Goal: Navigation & Orientation: Find specific page/section

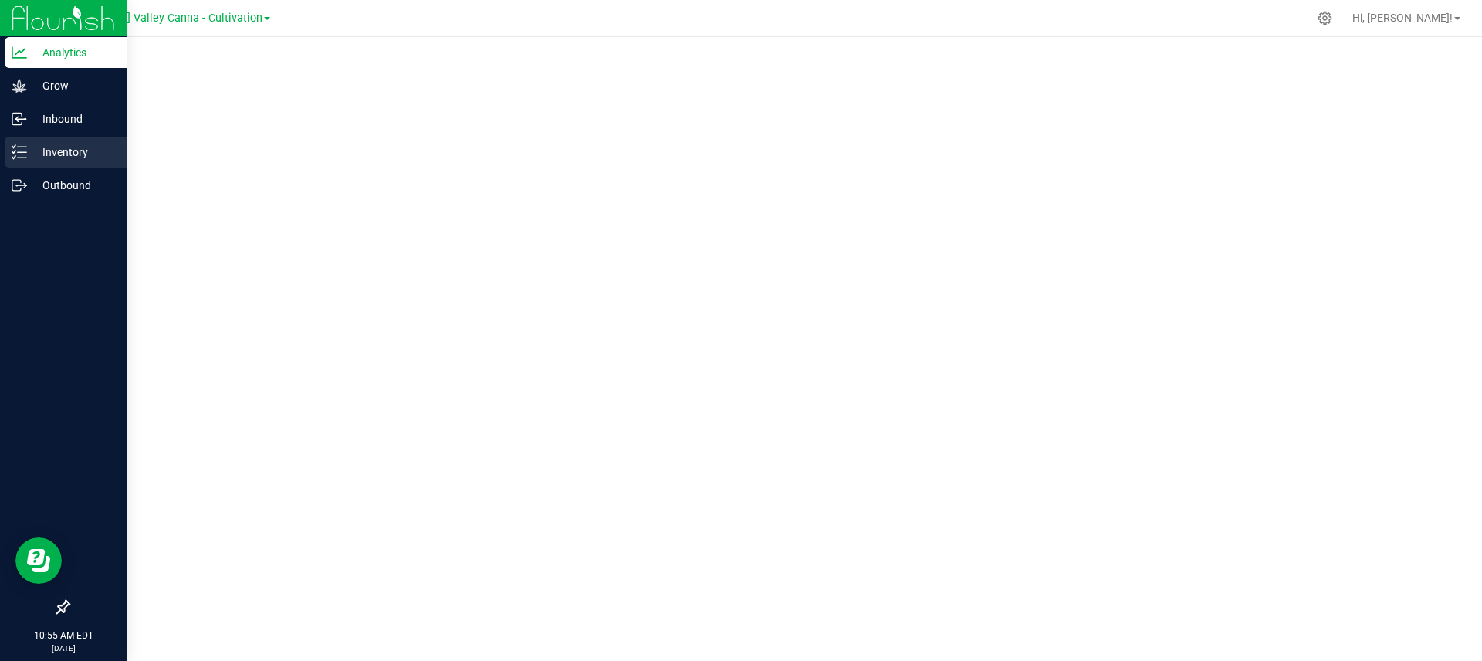
click at [76, 152] on p "Inventory" at bounding box center [73, 152] width 93 height 19
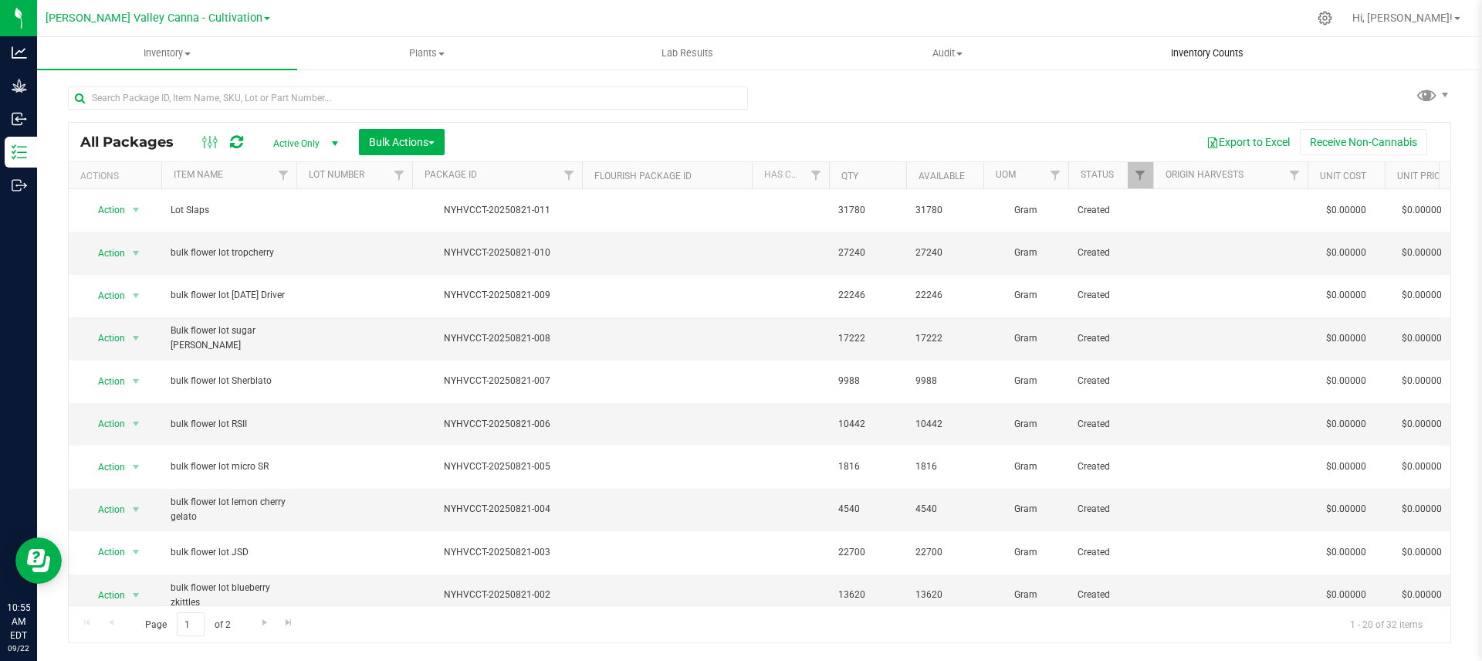
click at [1243, 46] on span "Inventory Counts" at bounding box center [1207, 53] width 114 height 14
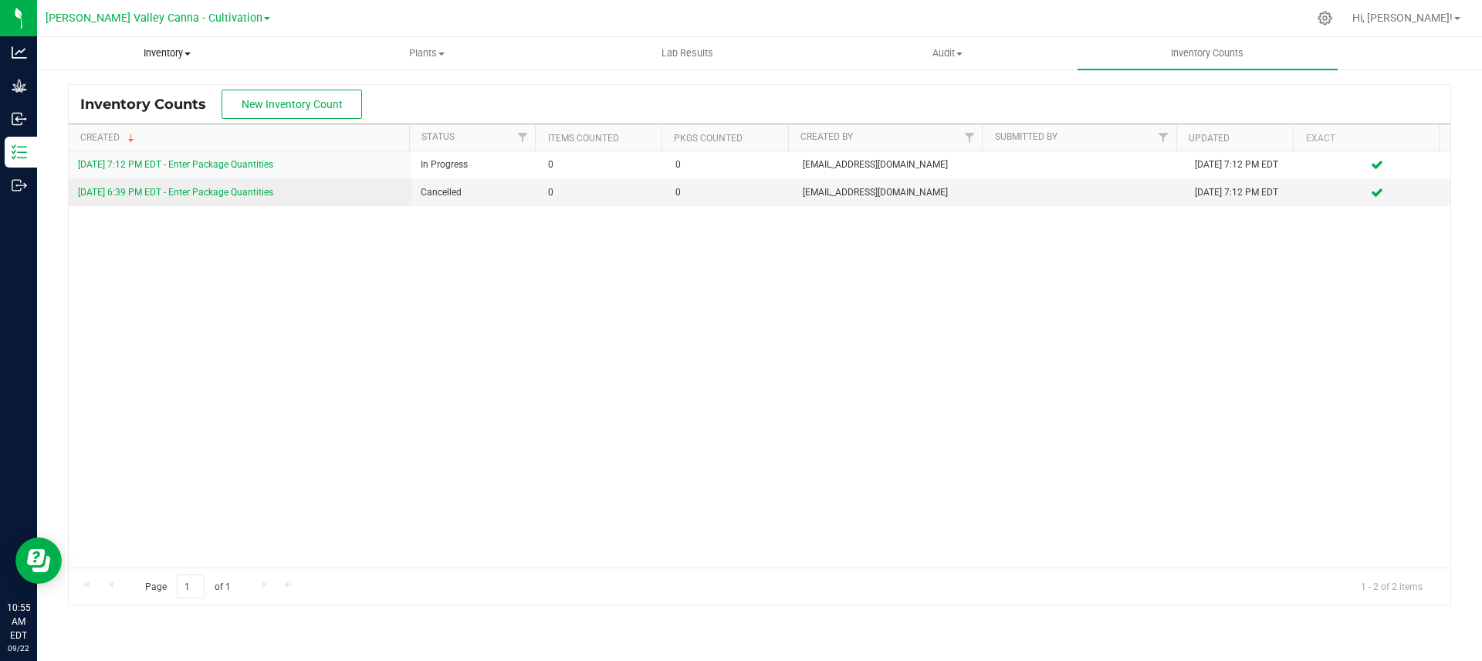
click at [173, 45] on uib-tab-heading "Inventory All packages All inventory Waste log Create inventory" at bounding box center [167, 53] width 259 height 31
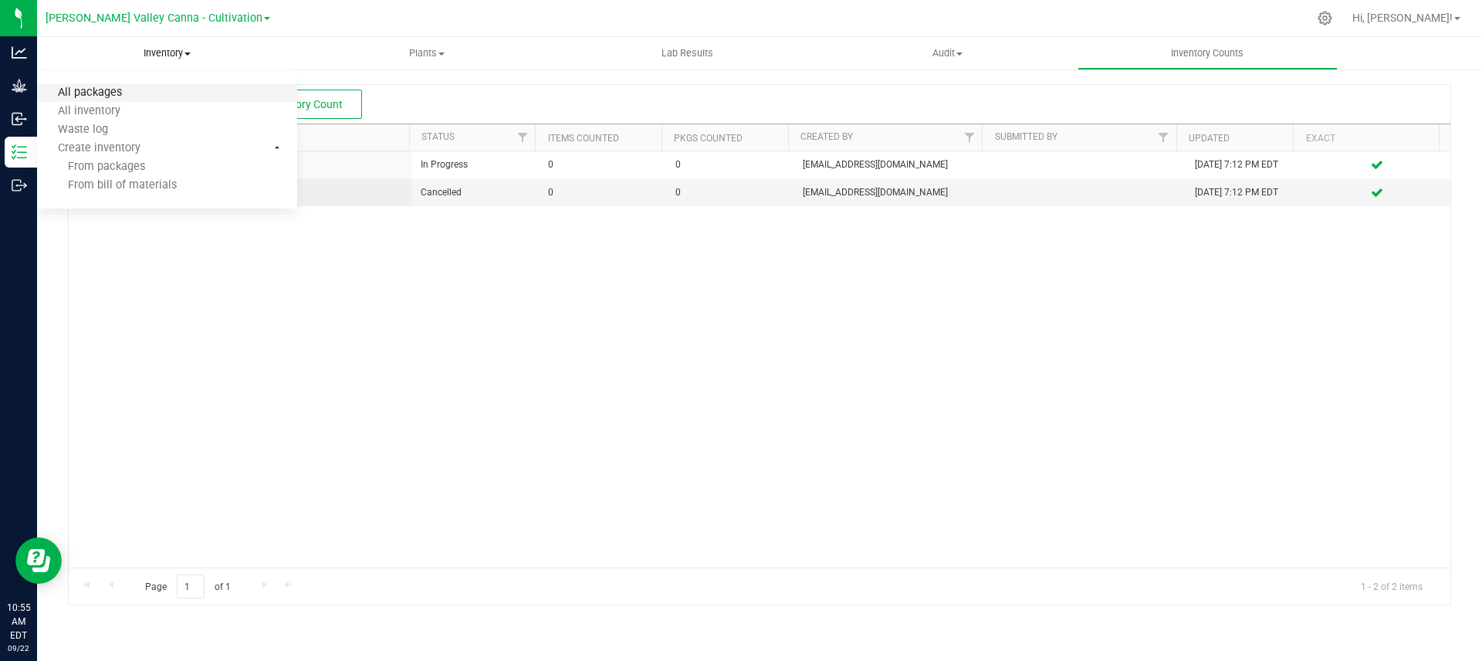
click at [98, 88] on span "All packages" at bounding box center [90, 92] width 106 height 13
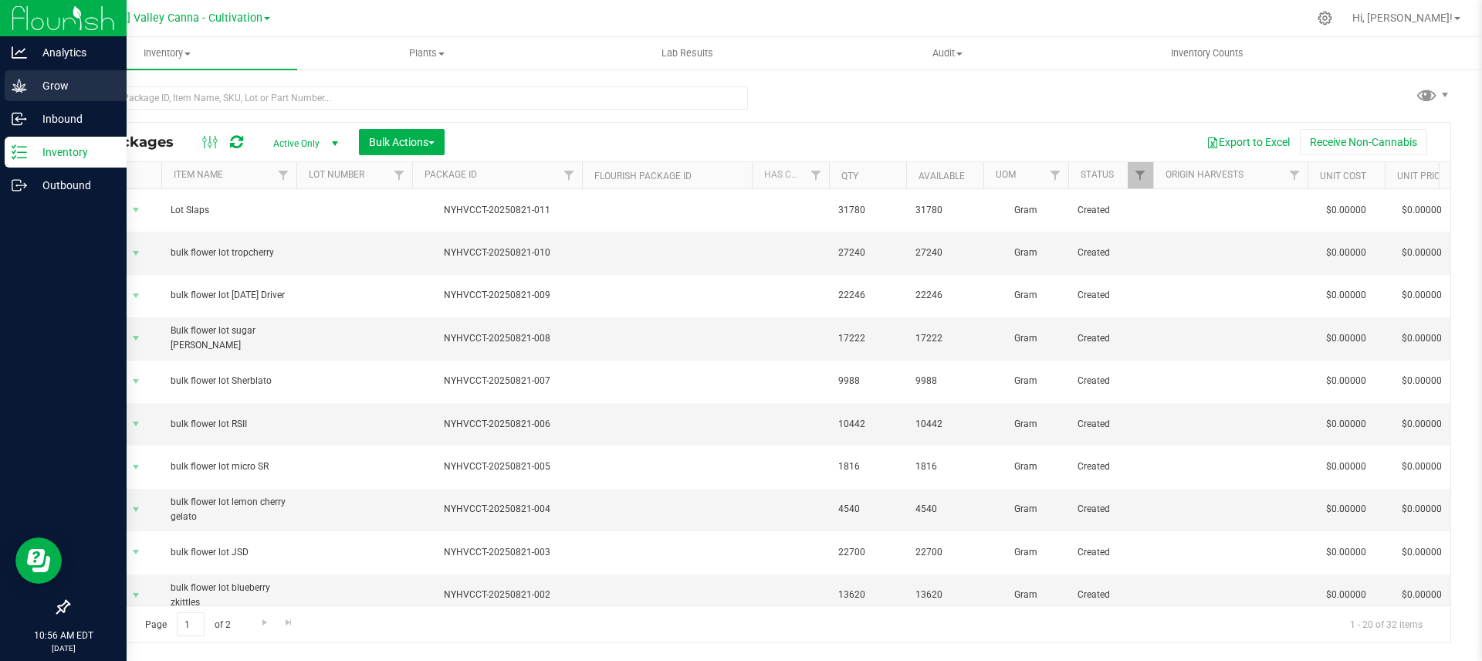
click at [85, 83] on p "Grow" at bounding box center [73, 85] width 93 height 19
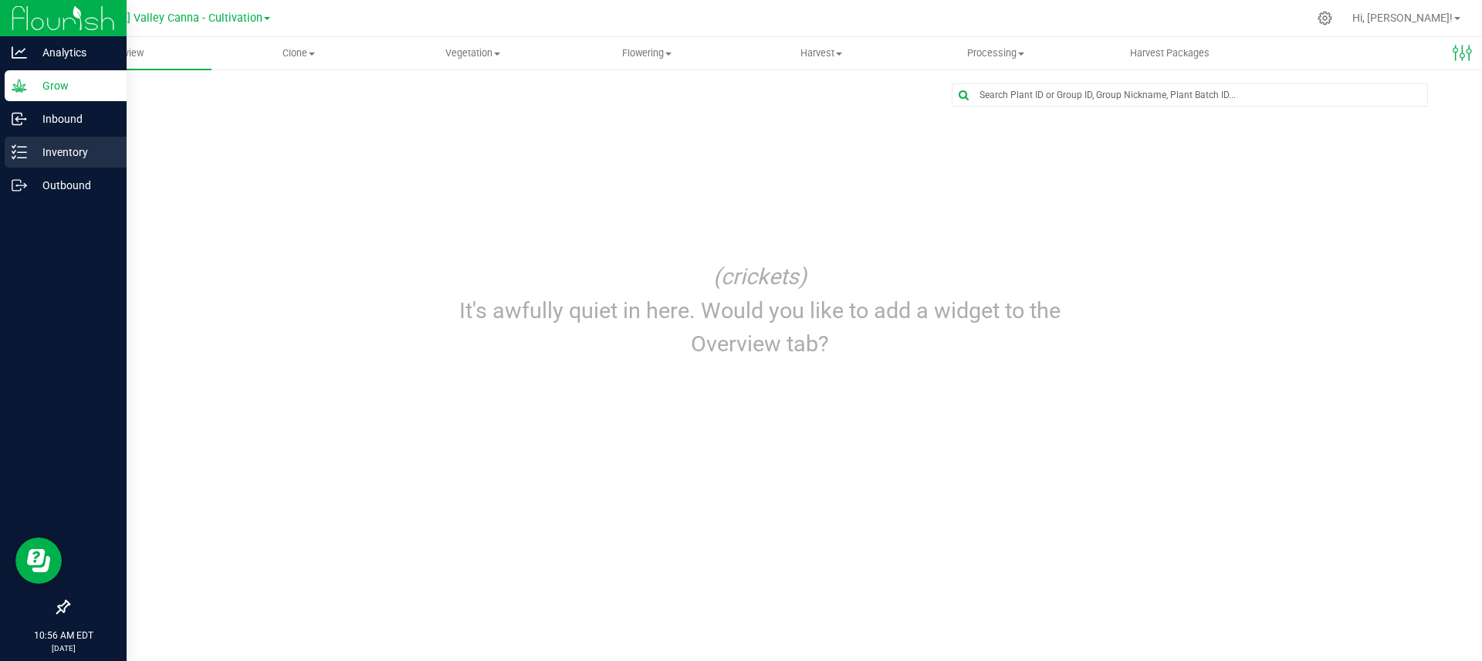
click at [55, 159] on p "Inventory" at bounding box center [73, 152] width 93 height 19
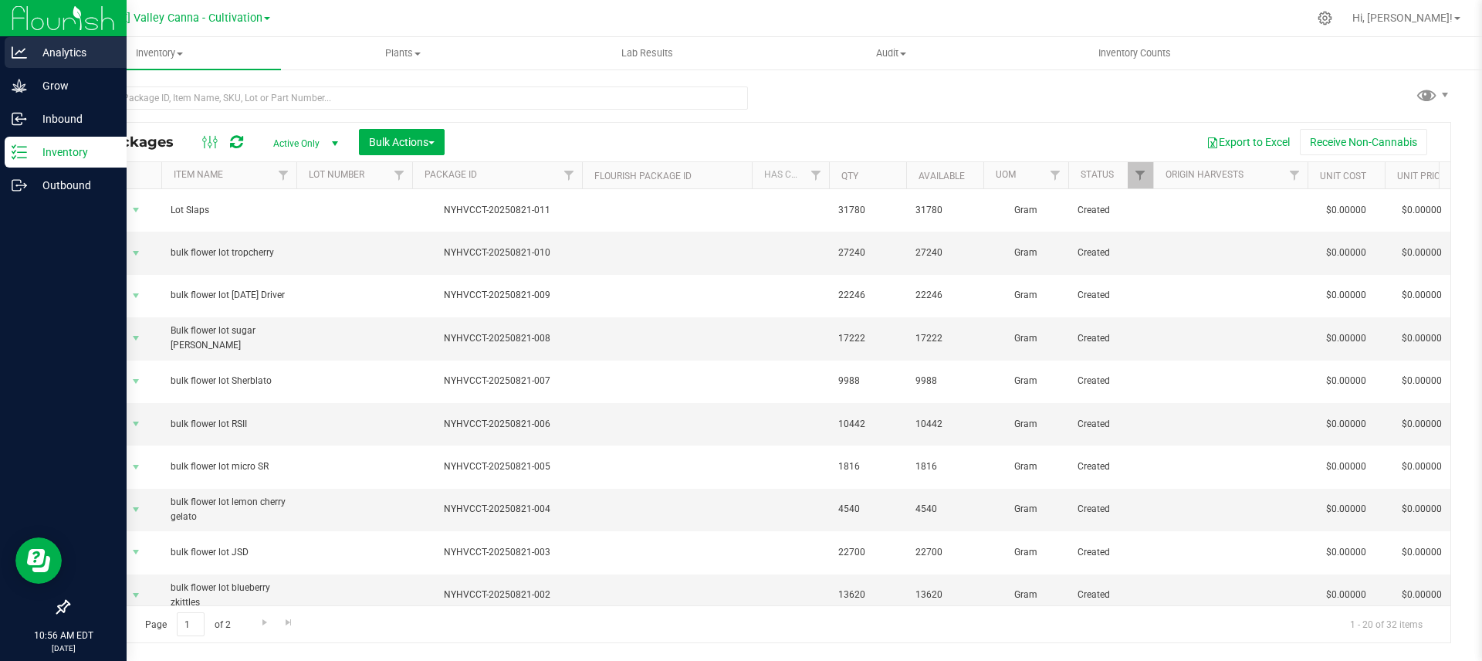
click at [35, 56] on p "Analytics" at bounding box center [73, 52] width 93 height 19
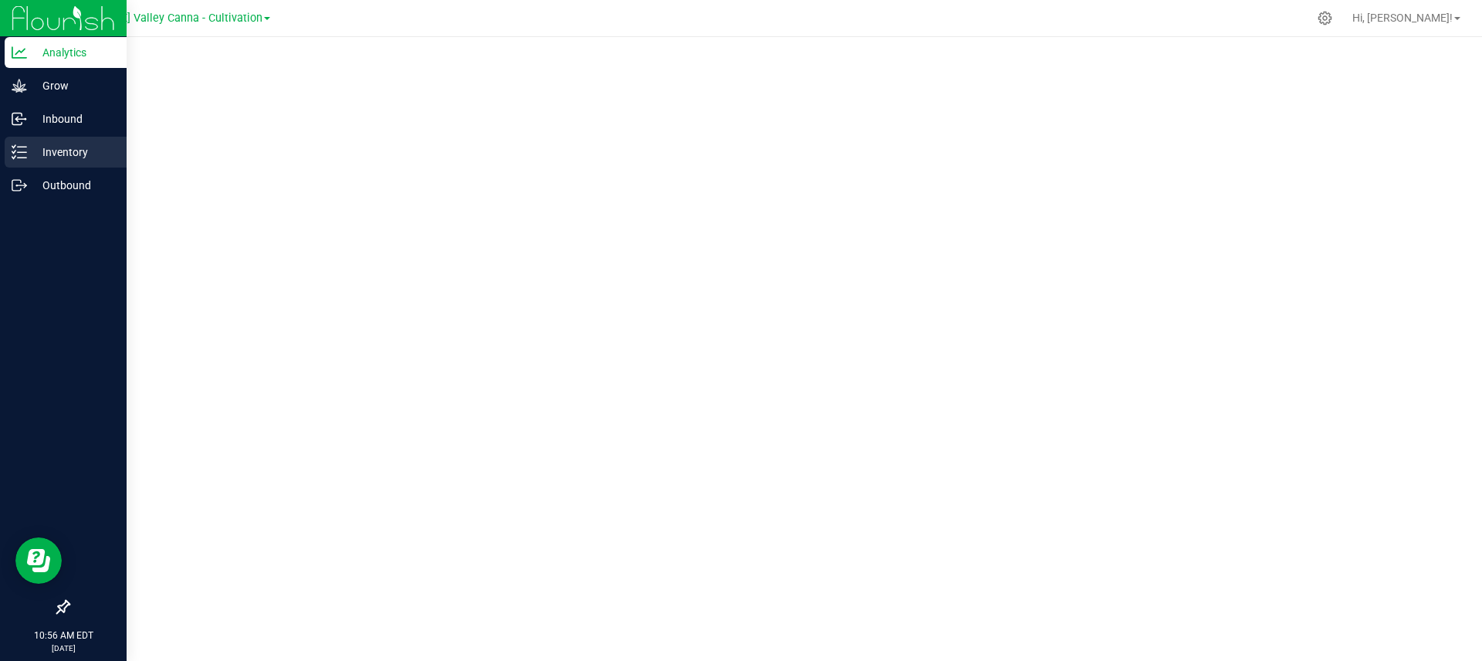
click at [47, 156] on p "Inventory" at bounding box center [73, 152] width 93 height 19
